Goal: Navigation & Orientation: Find specific page/section

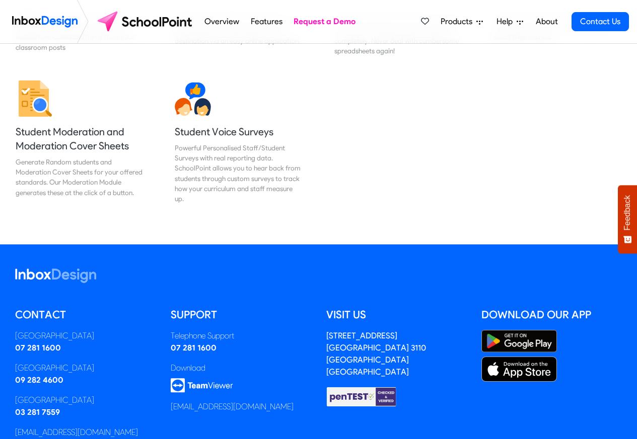
scroll to position [1268, 0]
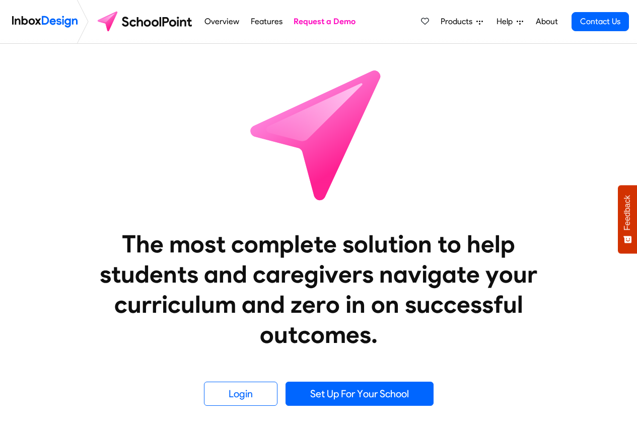
click at [464, 21] on span "Products" at bounding box center [458, 22] width 36 height 12
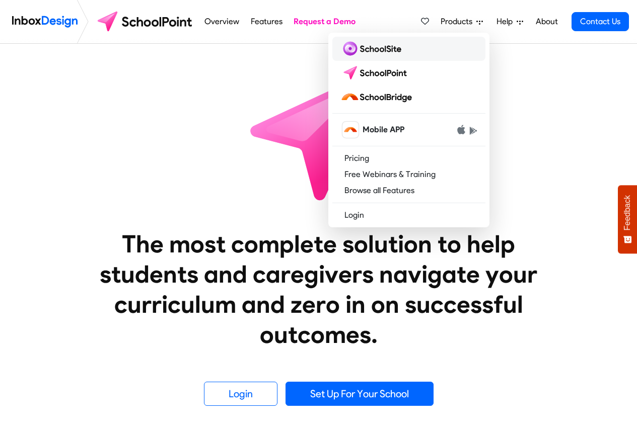
click at [365, 50] on img at bounding box center [372, 49] width 65 height 16
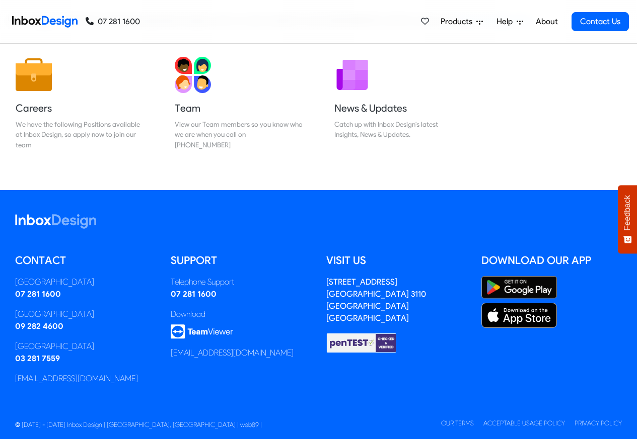
scroll to position [167, 0]
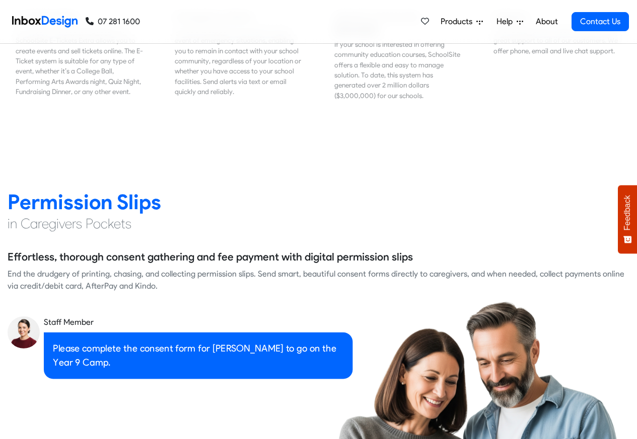
scroll to position [1268, 0]
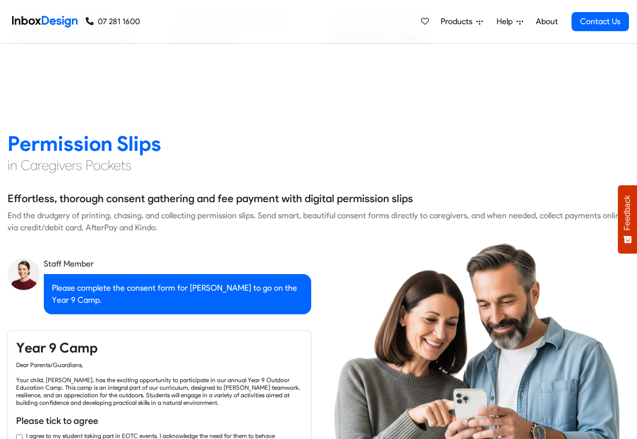
checkbox input "true"
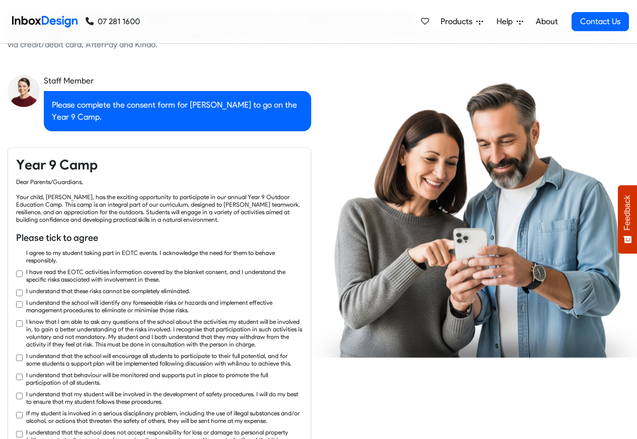
checkbox input "true"
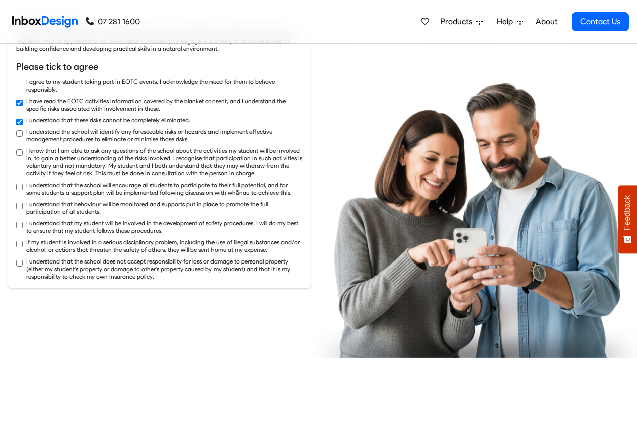
checkbox input "true"
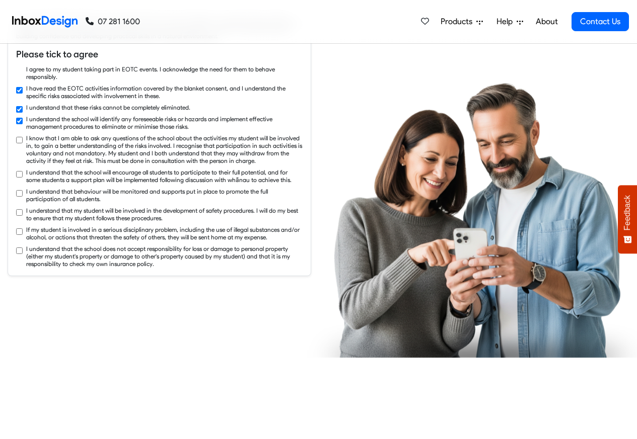
checkbox input "true"
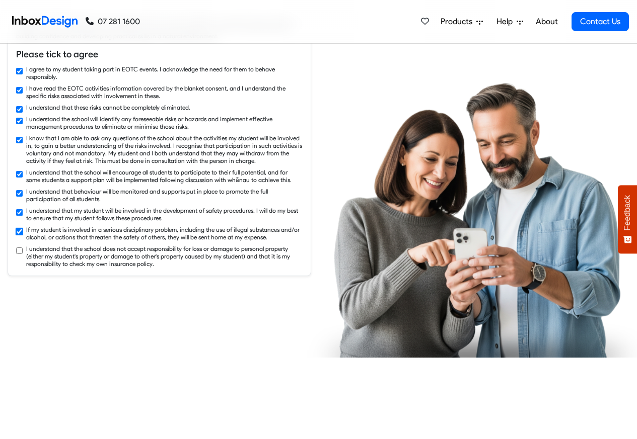
checkbox input "true"
